Goal: Transaction & Acquisition: Purchase product/service

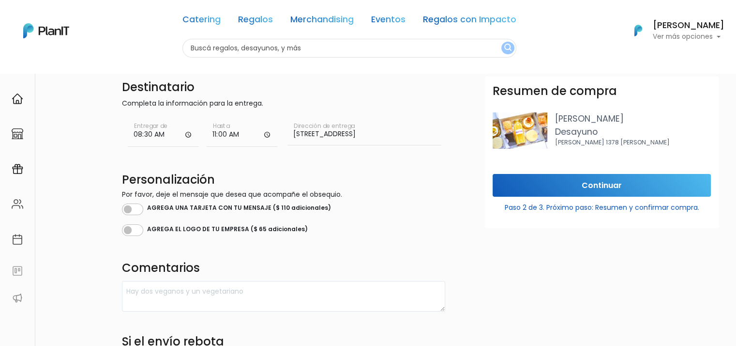
click at [224, 49] on input "text" at bounding box center [350, 48] width 334 height 19
type input "linconl"
click at [502, 42] on button "submit" at bounding box center [508, 48] width 13 height 13
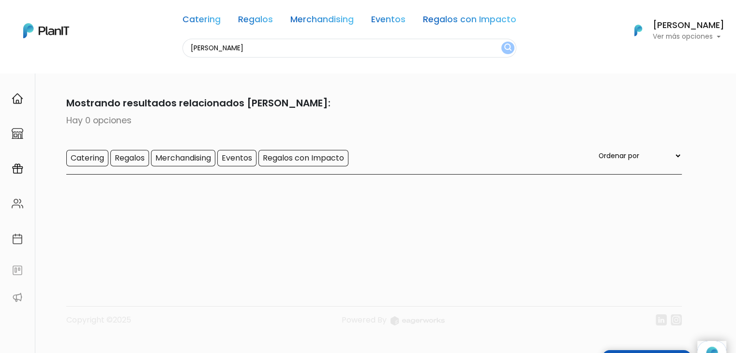
drag, startPoint x: 220, startPoint y: 48, endPoint x: 166, endPoint y: 46, distance: 53.8
click at [166, 46] on div "Catering Regalos Merchandising Eventos Regalos con Impacto linconl Catering Reg…" at bounding box center [368, 31] width 736 height 54
click at [237, 41] on input "text" at bounding box center [350, 48] width 334 height 19
click at [334, 19] on link "Merchandising" at bounding box center [321, 21] width 63 height 12
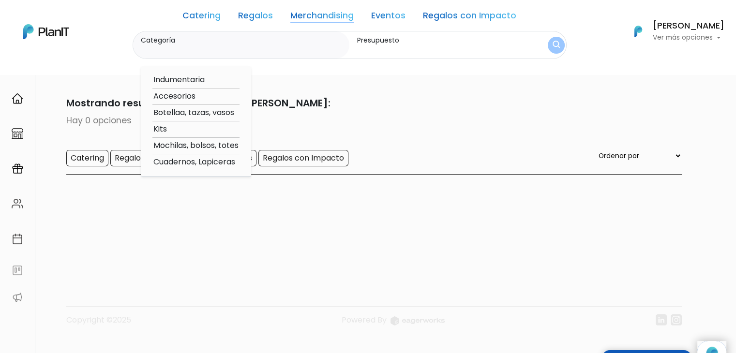
click at [202, 116] on option "Botellaa, tazas, vasos" at bounding box center [196, 113] width 87 height 12
type input "Botellaa, tazas, vasos"
type input "$0 - $1000"
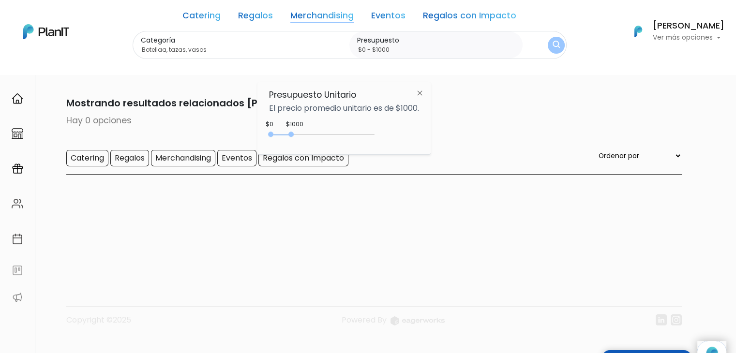
click at [320, 18] on link "Merchandising" at bounding box center [321, 18] width 63 height 12
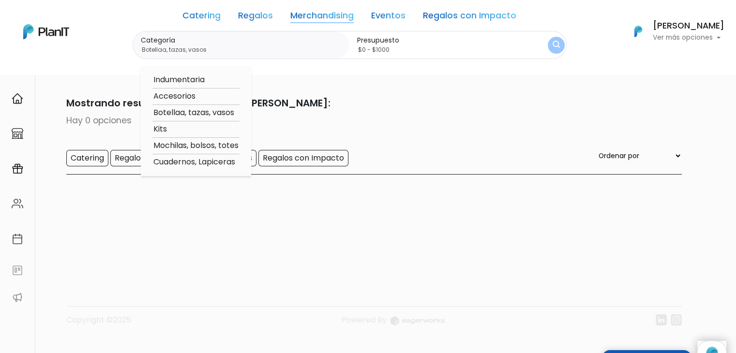
click at [195, 147] on option "Mochilas, bolsos, totes" at bounding box center [196, 146] width 87 height 12
type input "Mochilas, bolsos, totes"
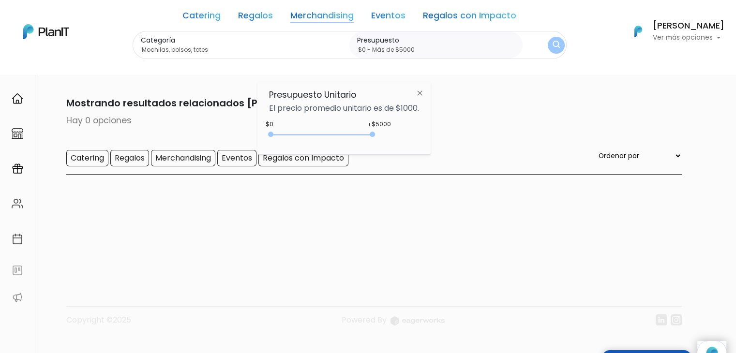
type input "$0 - Más de $5000"
drag, startPoint x: 287, startPoint y: 131, endPoint x: 474, endPoint y: 113, distance: 188.2
click at [474, 113] on body "Catering Regalos Merchandising Eventos Regalos con Impacto Catering Regalos Mer…" at bounding box center [368, 176] width 736 height 353
click at [556, 47] on img "submit" at bounding box center [556, 45] width 7 height 9
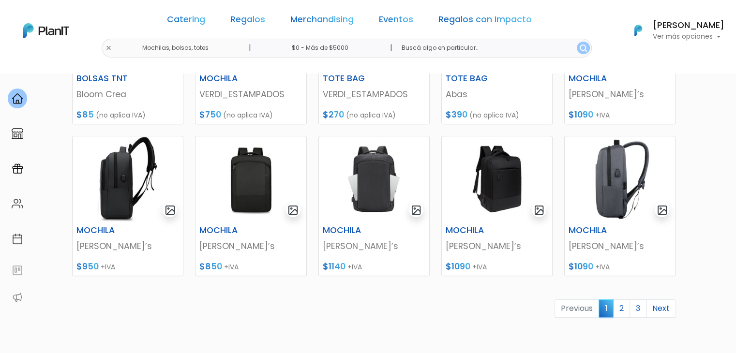
scroll to position [386, 0]
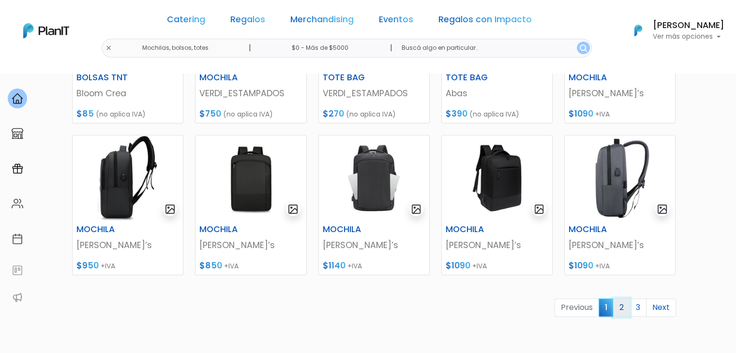
click at [622, 306] on link "2" at bounding box center [621, 308] width 17 height 18
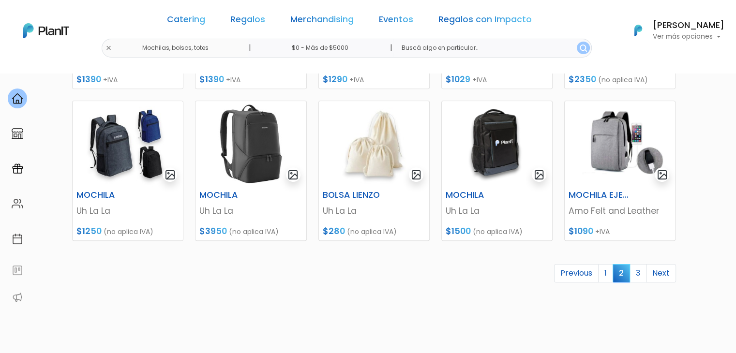
scroll to position [418, 0]
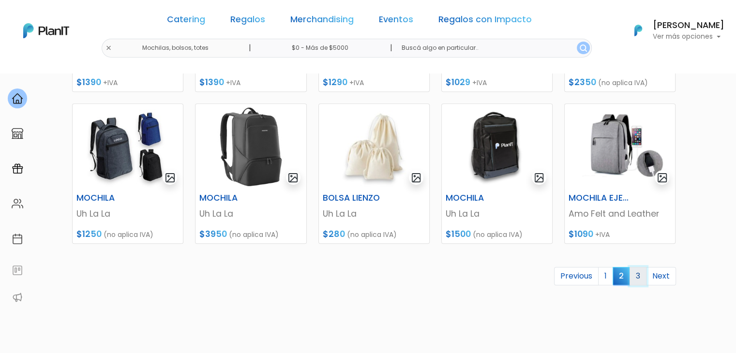
click at [638, 276] on link "3" at bounding box center [638, 276] width 17 height 18
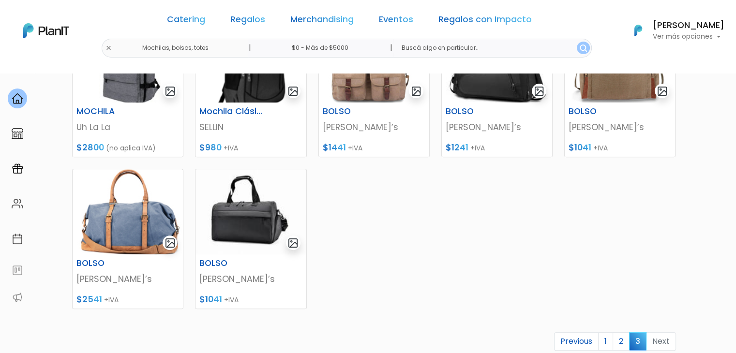
scroll to position [352, 0]
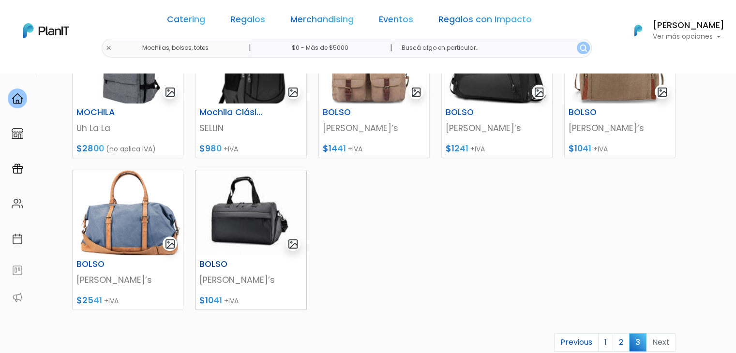
click at [236, 203] on img at bounding box center [251, 212] width 110 height 85
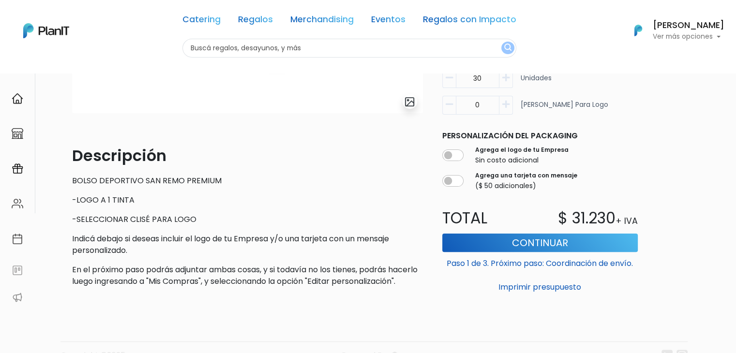
scroll to position [271, 0]
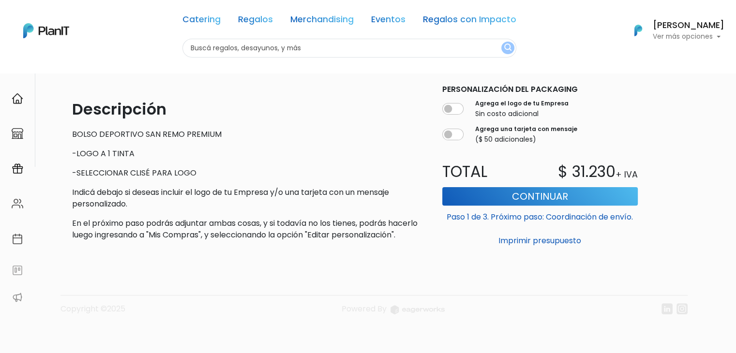
click at [236, 47] on input "text" at bounding box center [350, 48] width 334 height 19
type input "deco"
click at [502, 42] on button "submit" at bounding box center [508, 48] width 13 height 13
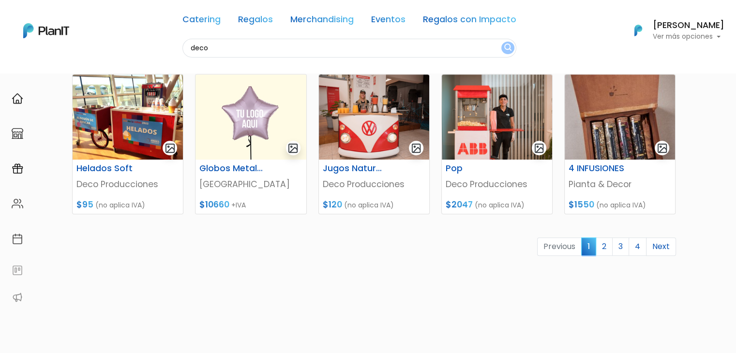
scroll to position [428, 0]
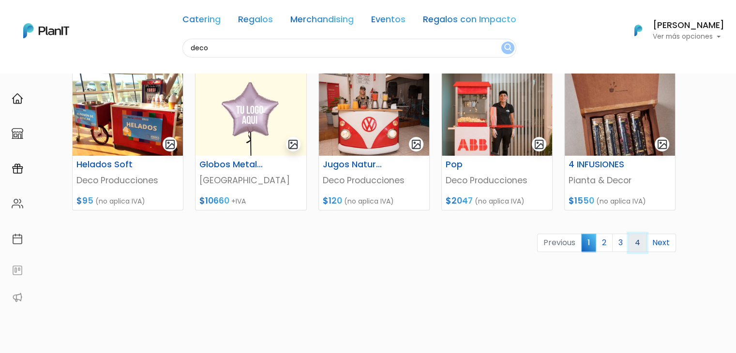
click at [639, 242] on link "4" at bounding box center [638, 243] width 18 height 18
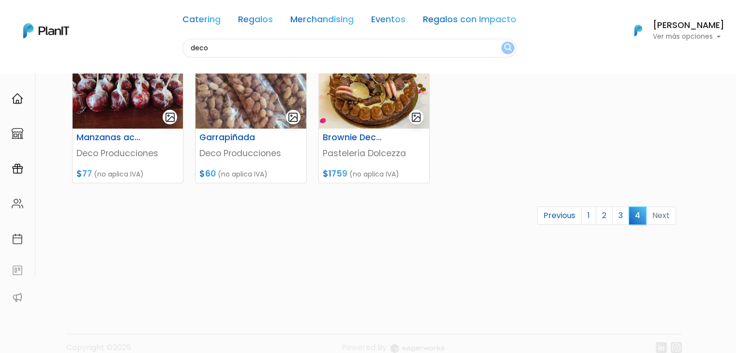
scroll to position [166, 0]
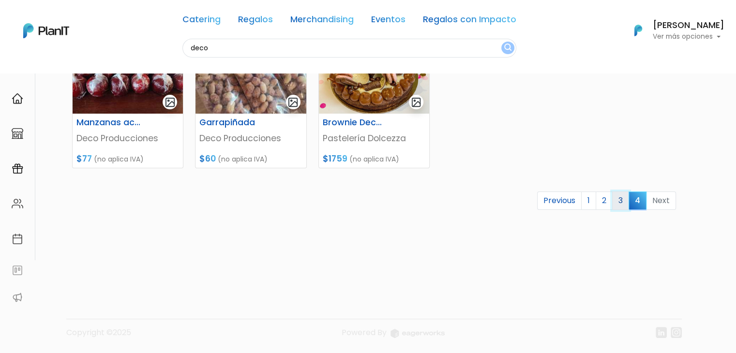
click at [619, 199] on link "3" at bounding box center [620, 201] width 17 height 18
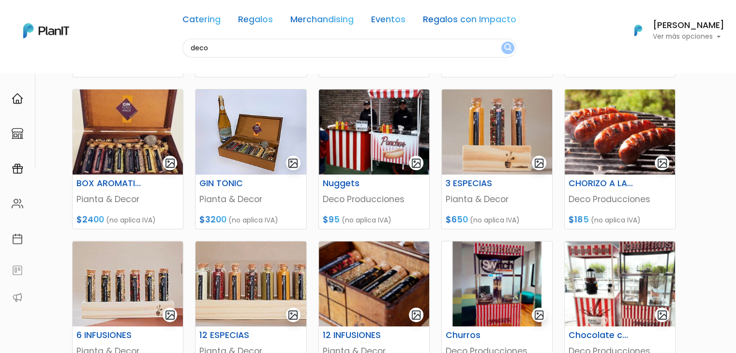
drag, startPoint x: 743, startPoint y: 103, endPoint x: 189, endPoint y: 65, distance: 555.7
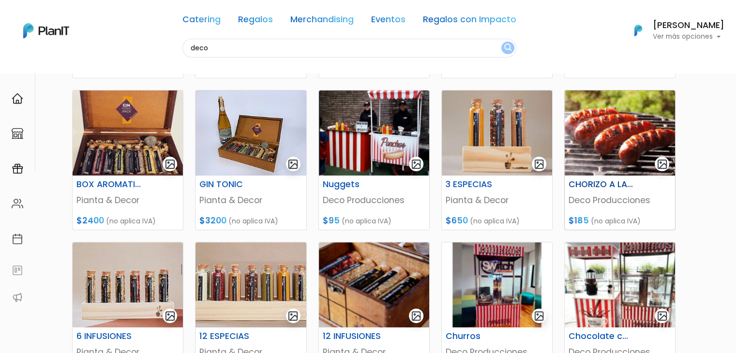
click at [625, 140] on img at bounding box center [620, 133] width 110 height 85
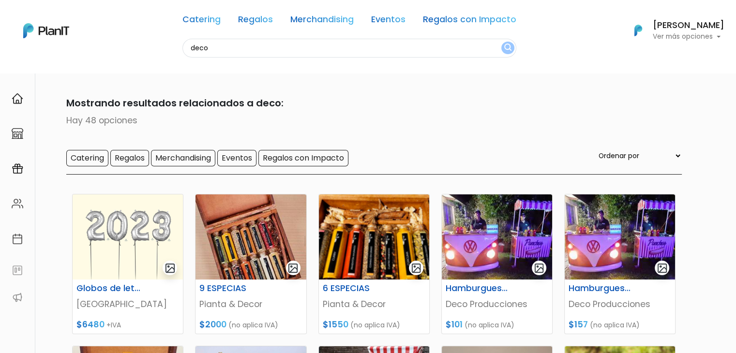
drag, startPoint x: 235, startPoint y: 44, endPoint x: 166, endPoint y: 53, distance: 69.8
click at [166, 53] on div "Catering Regalos Merchandising Eventos Regalos con Impacto deco Catering Regalo…" at bounding box center [368, 31] width 736 height 54
type input "bolso"
click at [502, 42] on button "submit" at bounding box center [508, 48] width 13 height 13
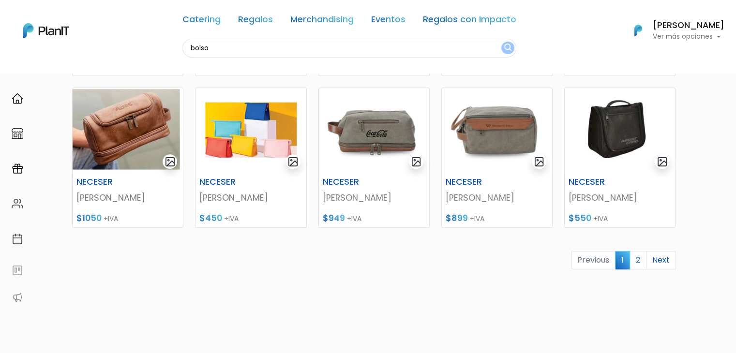
click at [639, 254] on link "2" at bounding box center [638, 260] width 17 height 18
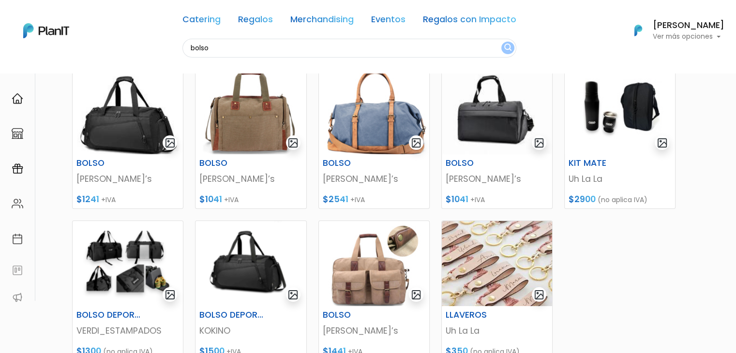
scroll to position [139, 0]
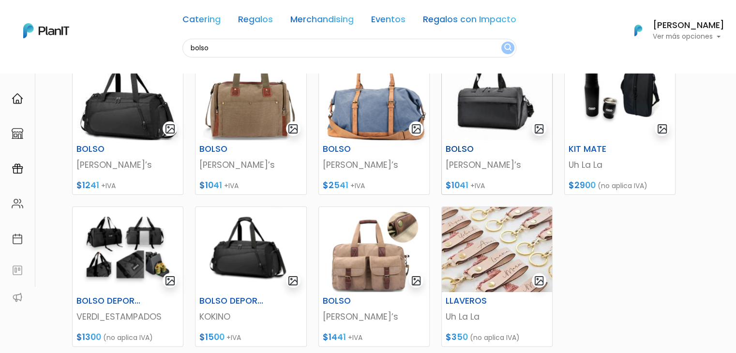
click at [471, 124] on img at bounding box center [497, 97] width 110 height 85
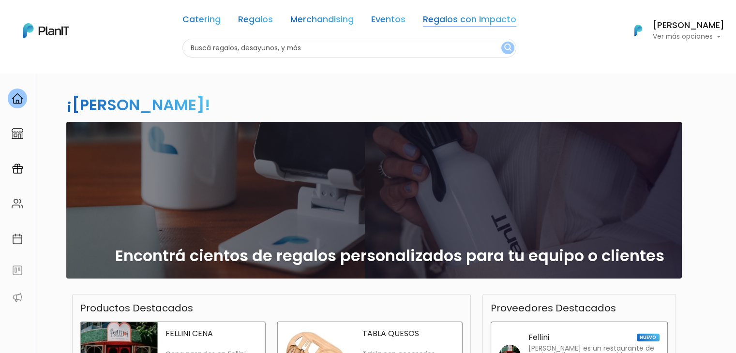
click at [461, 20] on link "Regalos con Impacto" at bounding box center [469, 21] width 93 height 12
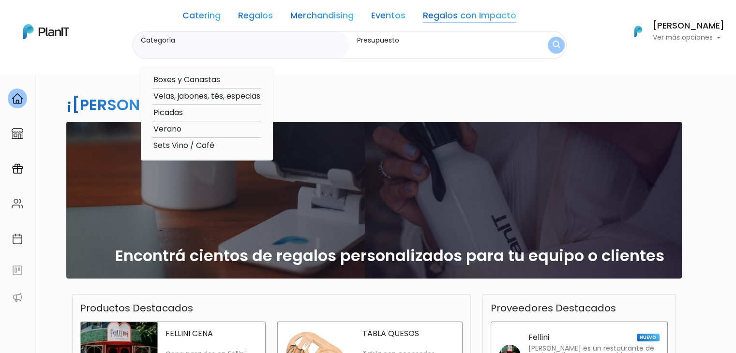
click at [184, 141] on option "Sets Vino / Café" at bounding box center [207, 146] width 109 height 12
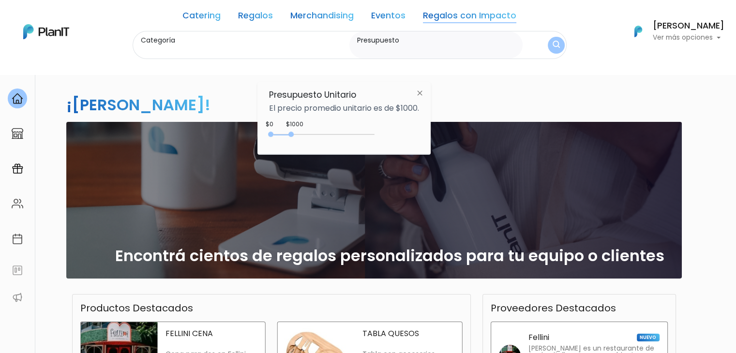
type input "Sets Vino / Café"
type input "$0 - Más de $5000"
drag, startPoint x: 290, startPoint y: 134, endPoint x: 396, endPoint y: 150, distance: 107.7
click at [396, 150] on div "Presupuesto Unitario El precio promedio unitario es de $1000. +$5000 $0 0 : 500…" at bounding box center [344, 118] width 173 height 72
click at [550, 42] on button "submit" at bounding box center [556, 45] width 17 height 17
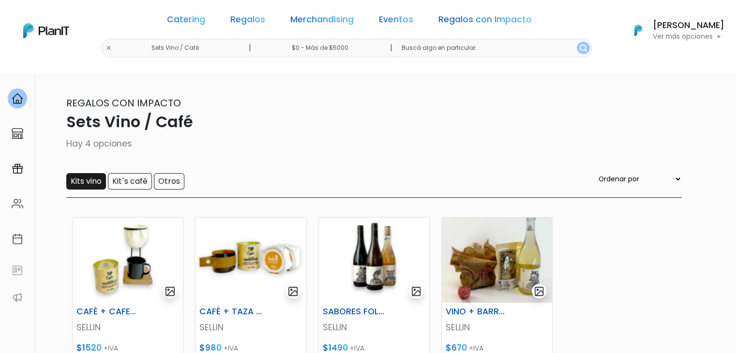
click at [82, 185] on input "Kits vino" at bounding box center [86, 181] width 40 height 16
